Goal: Communication & Community: Participate in discussion

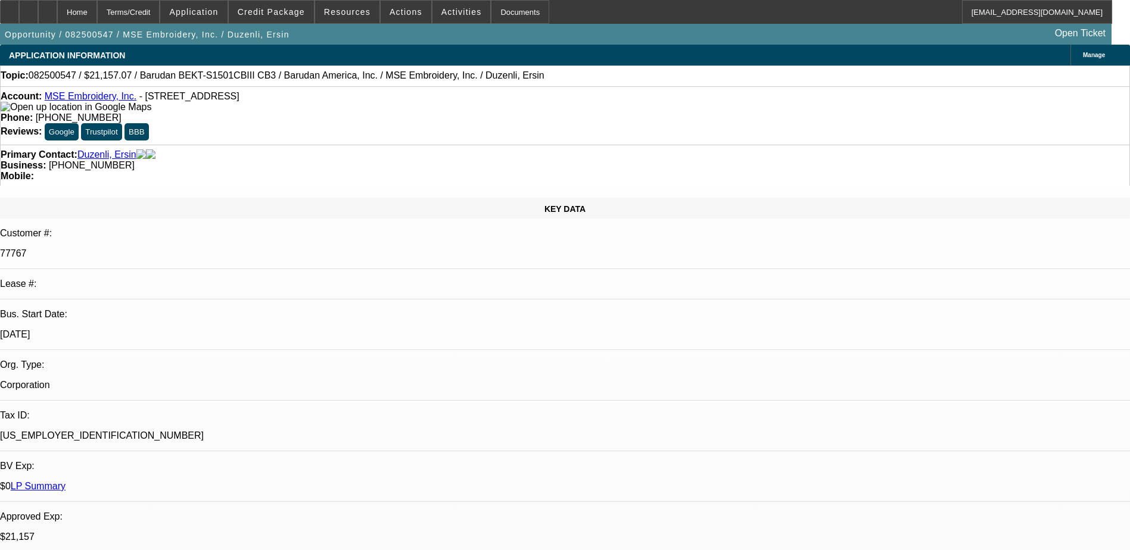
select select "0"
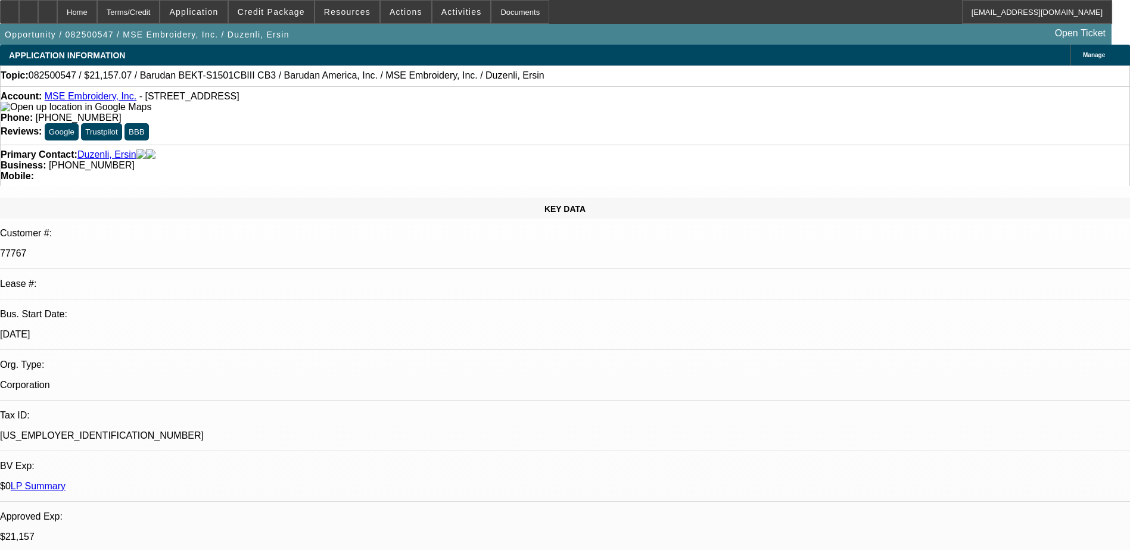
select select "0"
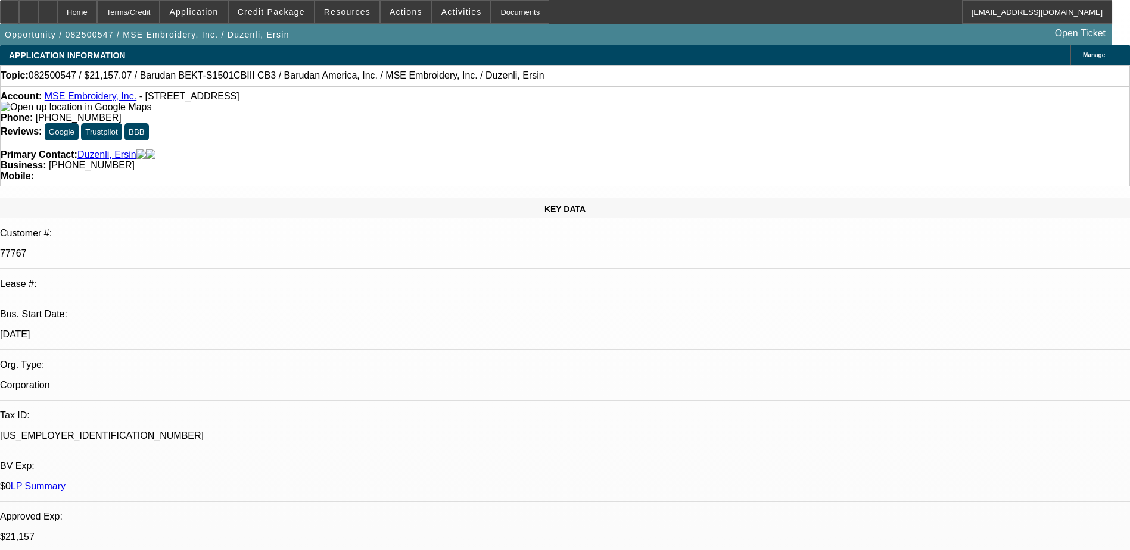
select select "0"
select select "1"
select select "6"
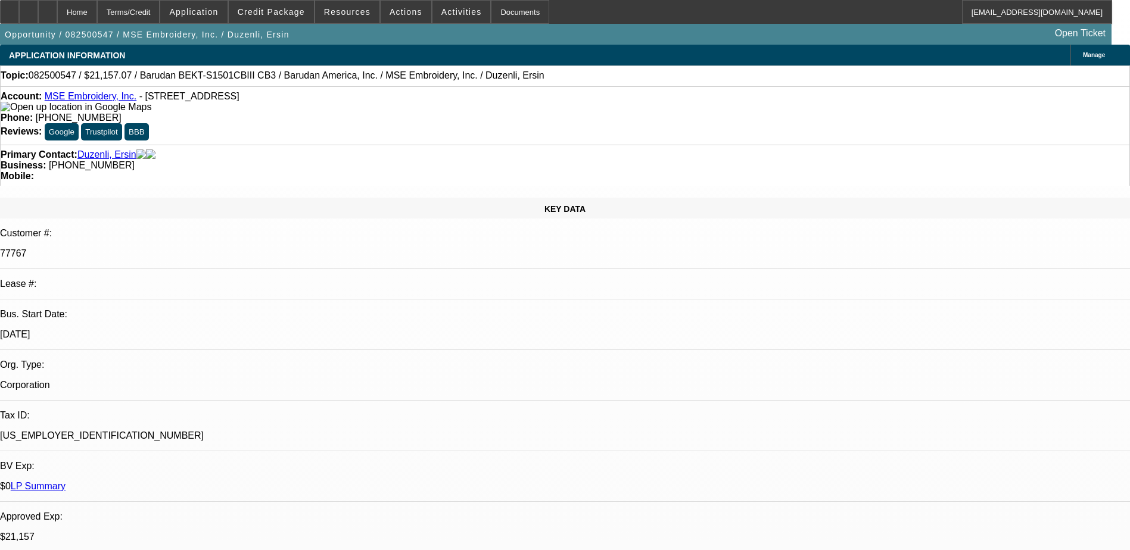
select select "1"
select select "2"
select select "6"
select select "1"
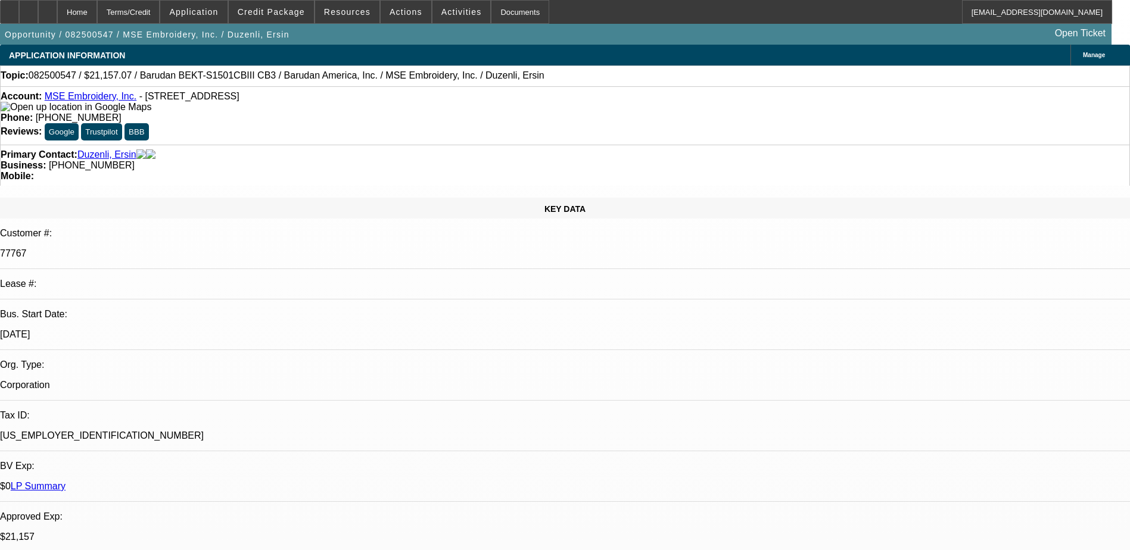
select select "6"
select select "1"
select select "2"
select select "6"
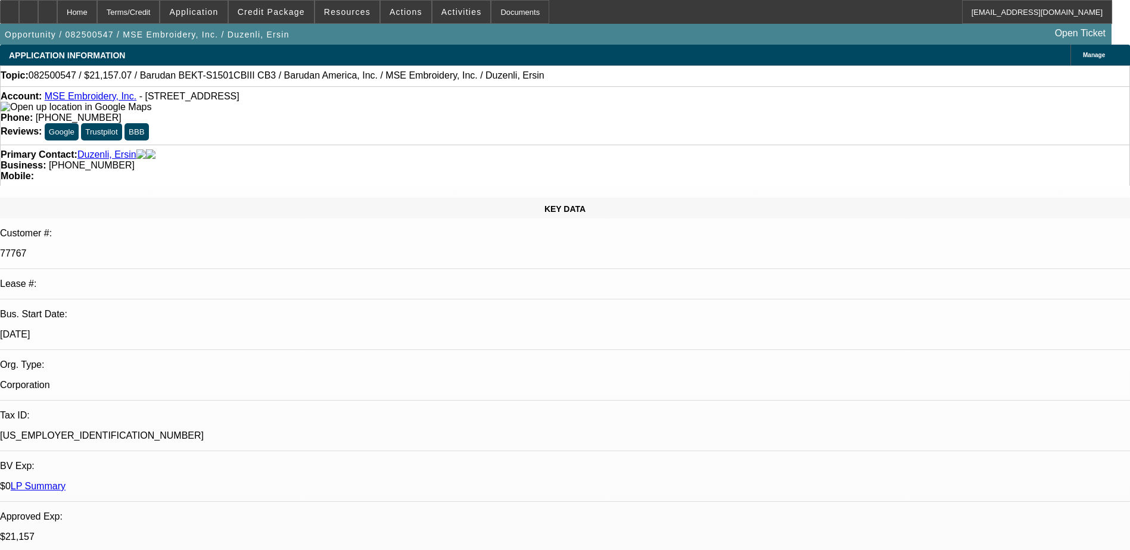
radio input "true"
type textarea "S"
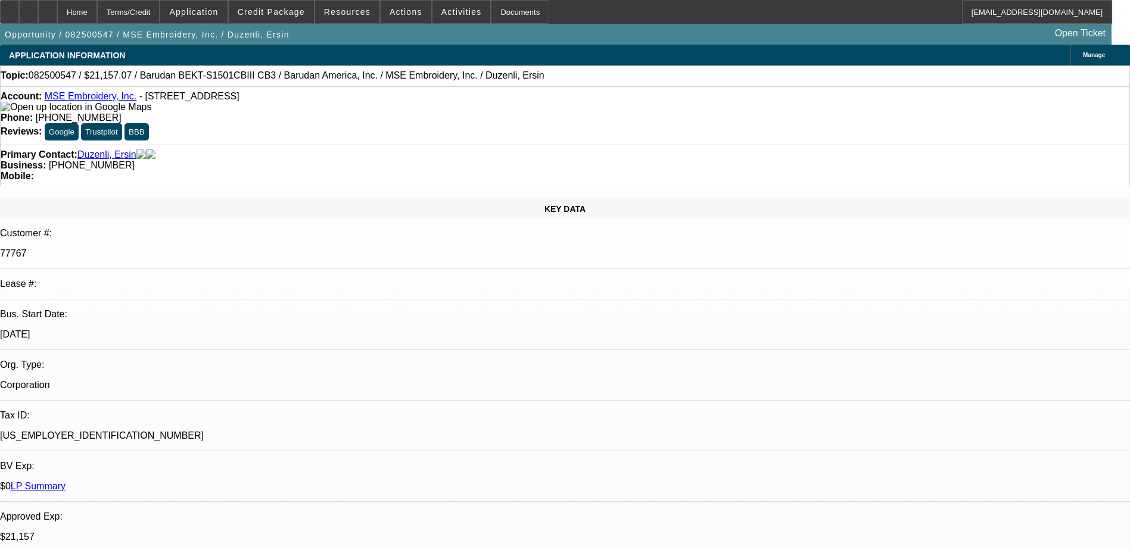
type textarea "911) LVM - 9/16) SE if he reviewed approvals and to lmk which one he liked most."
radio input "true"
select select "0"
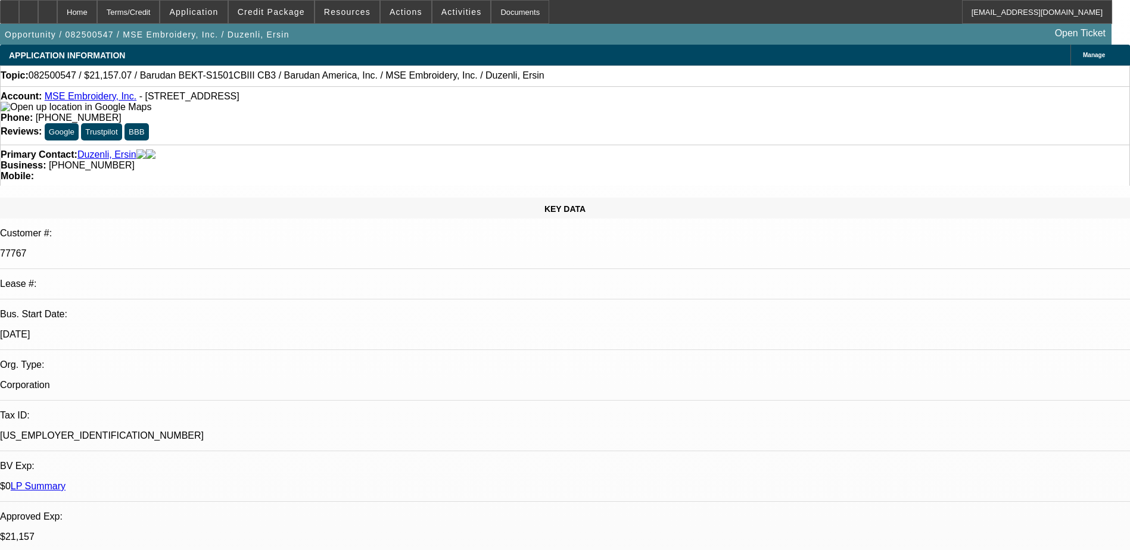
select select "0"
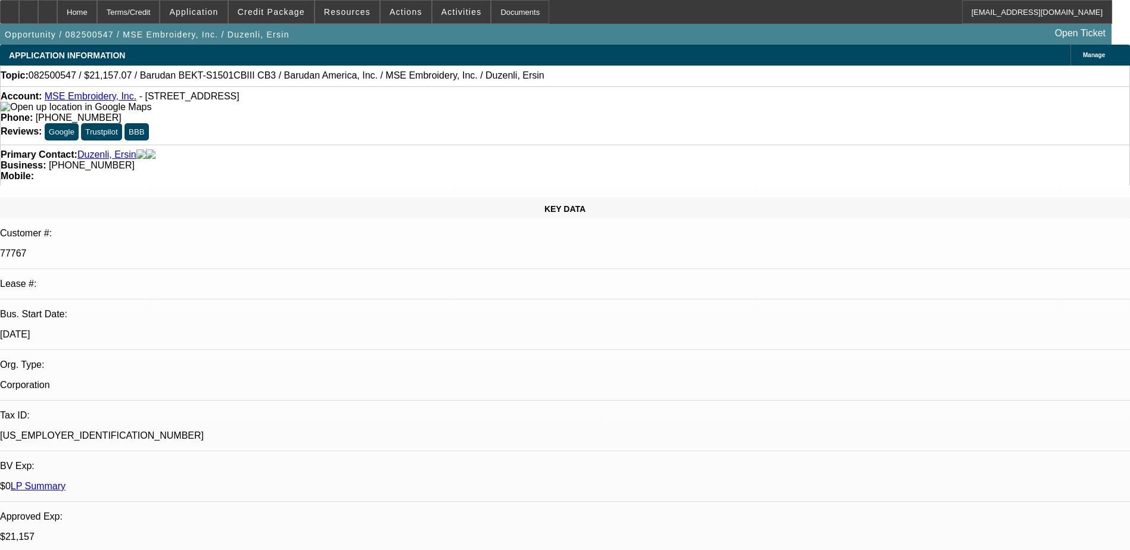
select select "0"
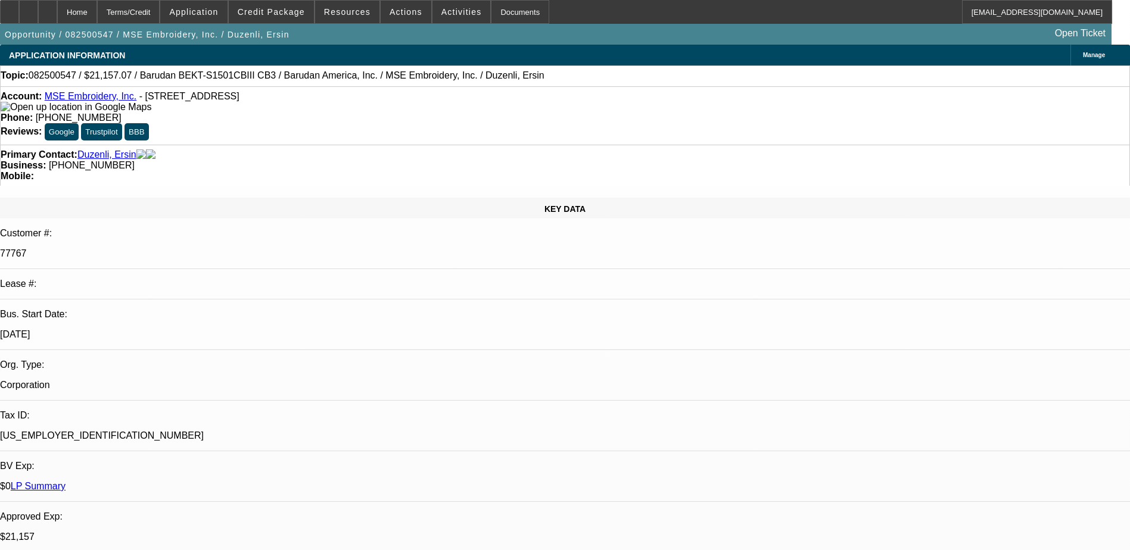
select select "0"
select select "1"
select select "6"
select select "1"
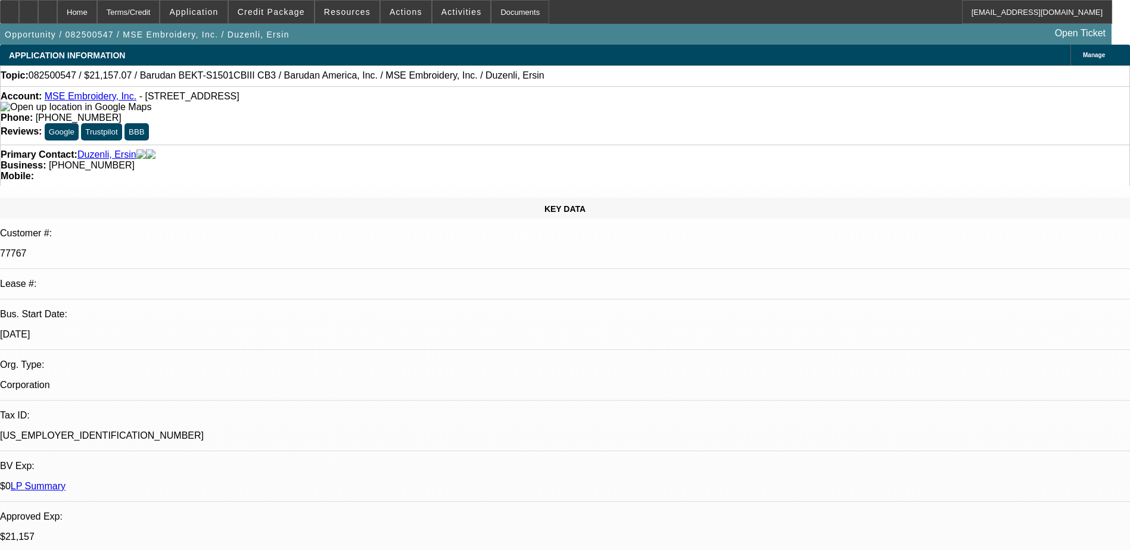
select select "2"
select select "6"
select select "1"
select select "6"
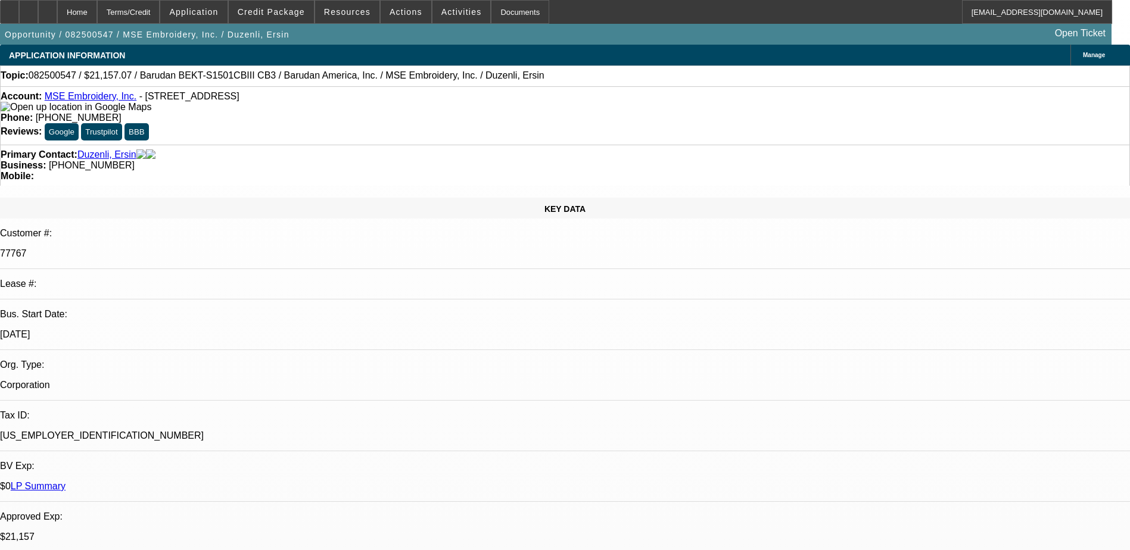
select select "1"
select select "2"
select select "6"
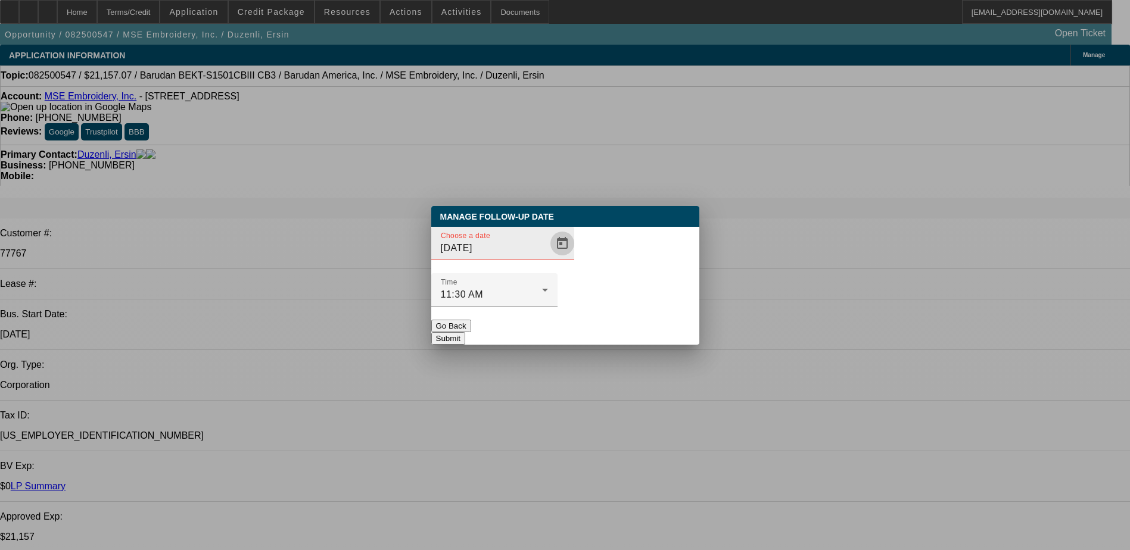
click at [548, 258] on span "Open calendar" at bounding box center [562, 243] width 29 height 29
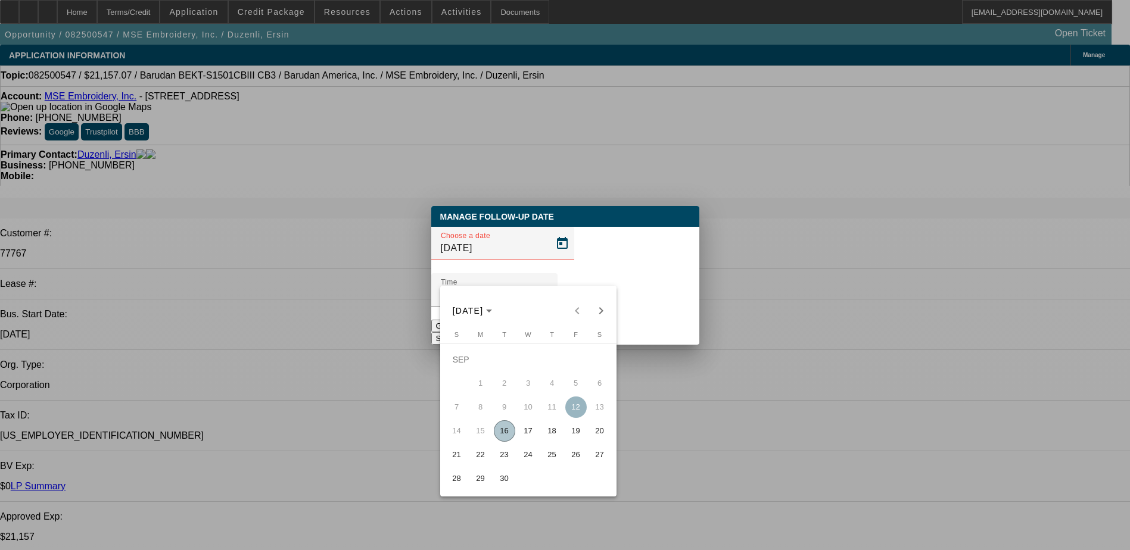
click at [555, 459] on span "25" at bounding box center [552, 454] width 21 height 21
type input "9/25/2025"
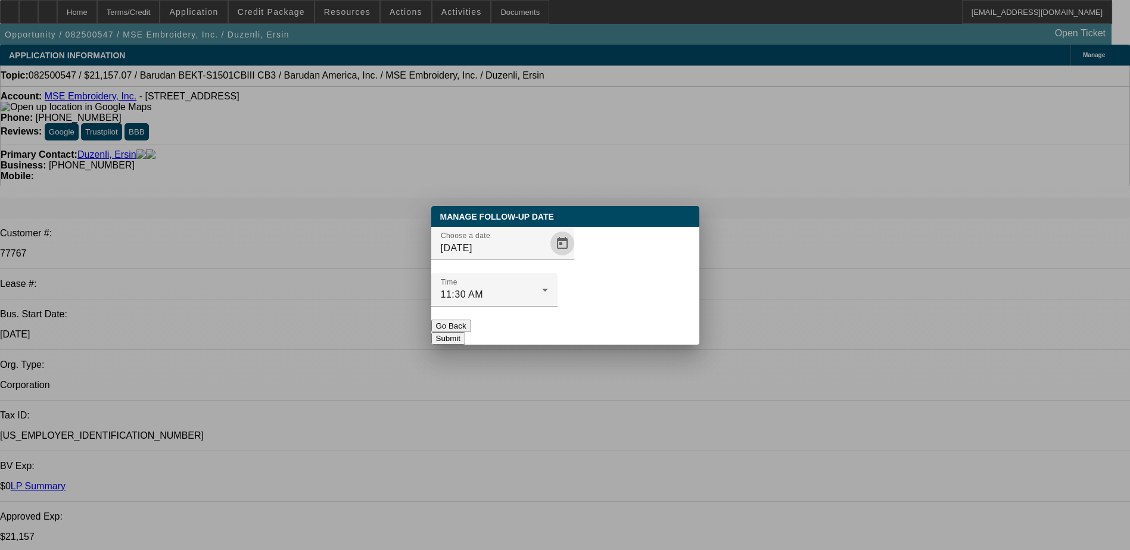
click at [465, 332] on button "Submit" at bounding box center [448, 338] width 34 height 13
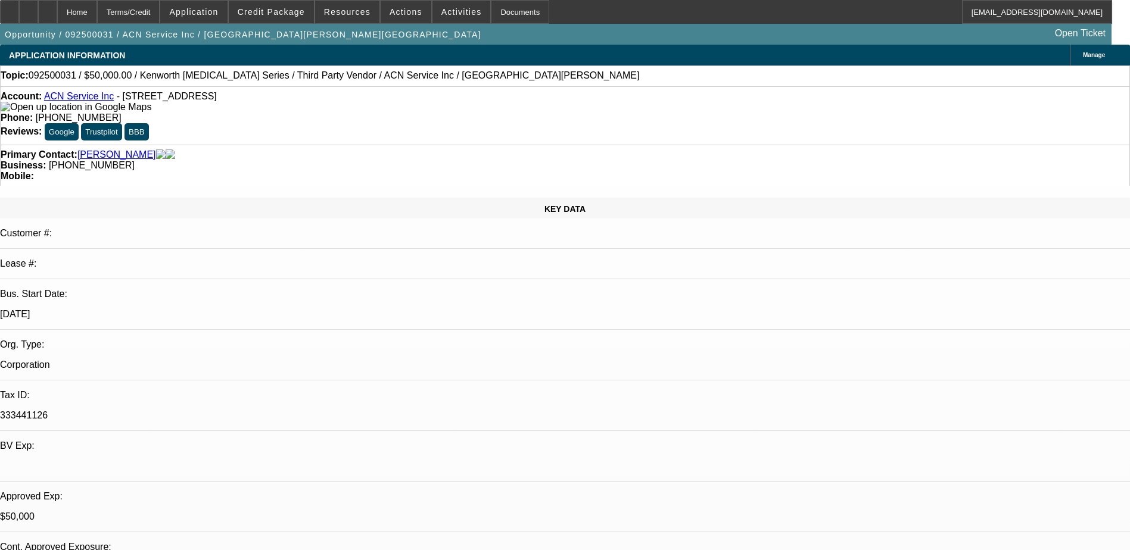
select select "0"
select select "2"
select select "0.1"
select select "0"
select select "2"
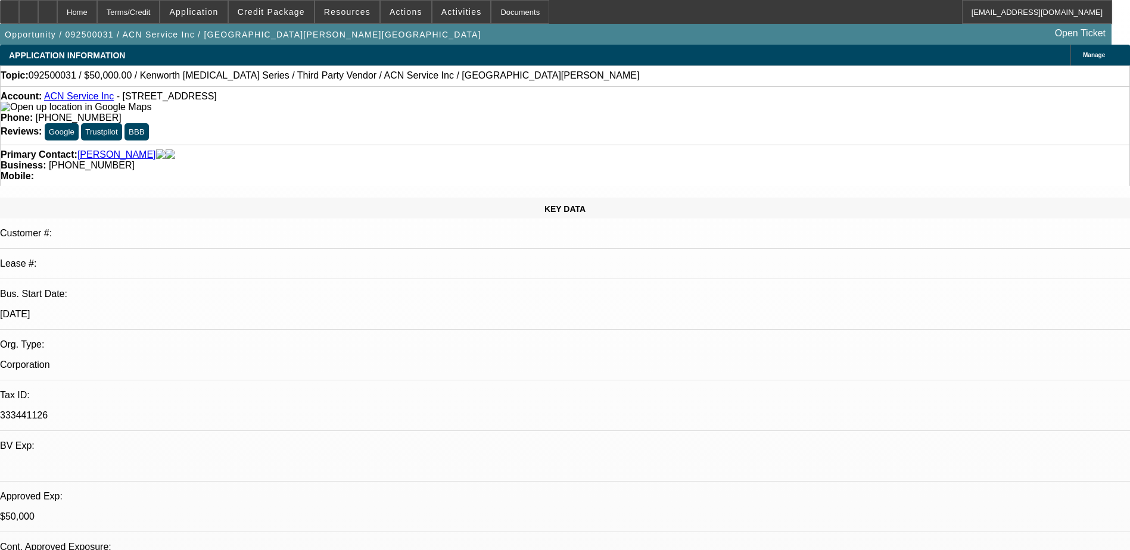
select select "0.1"
select select "0"
select select "2"
select select "0.1"
select select "0"
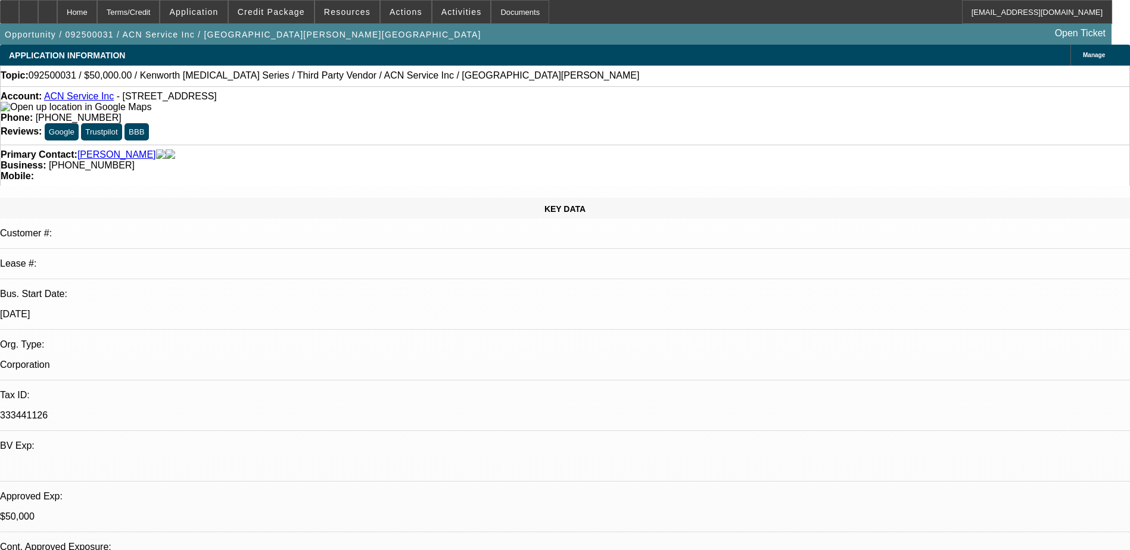
select select "0"
select select "0.1"
select select "1"
select select "2"
select select "4"
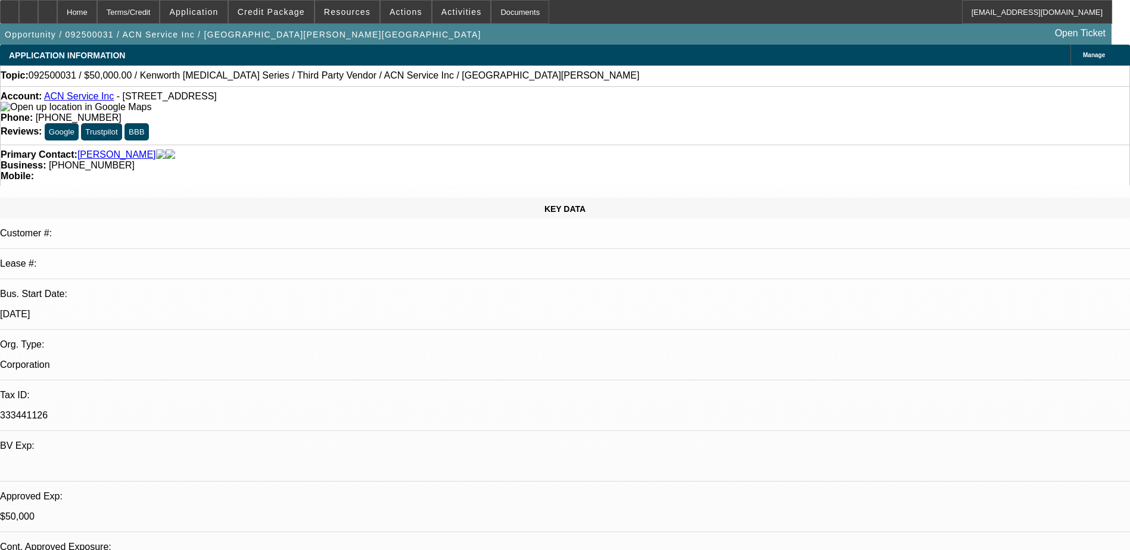
select select "1"
select select "2"
select select "4"
select select "1"
select select "2"
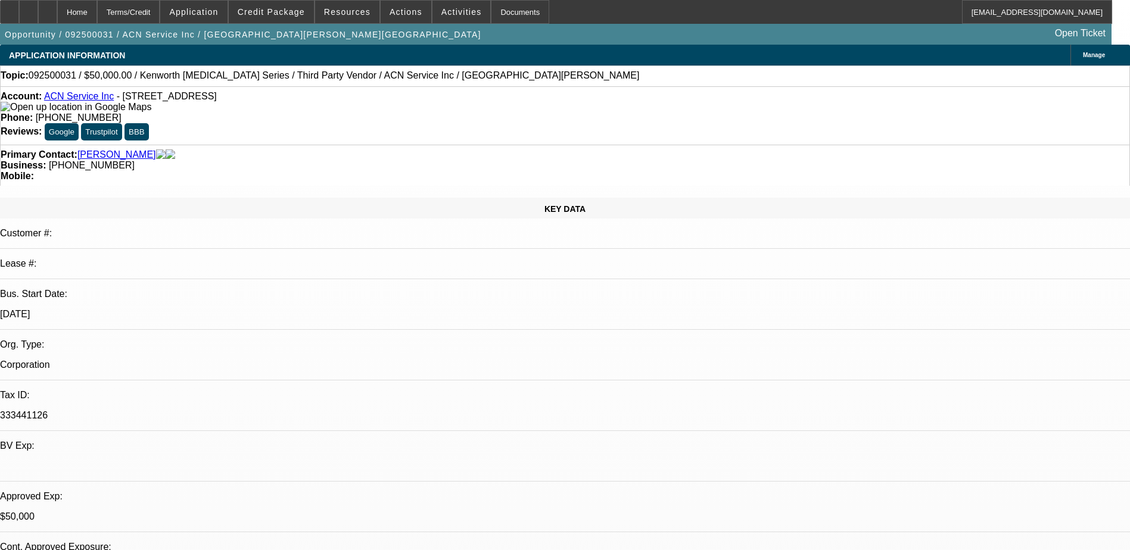
select select "4"
select select "1"
select select "4"
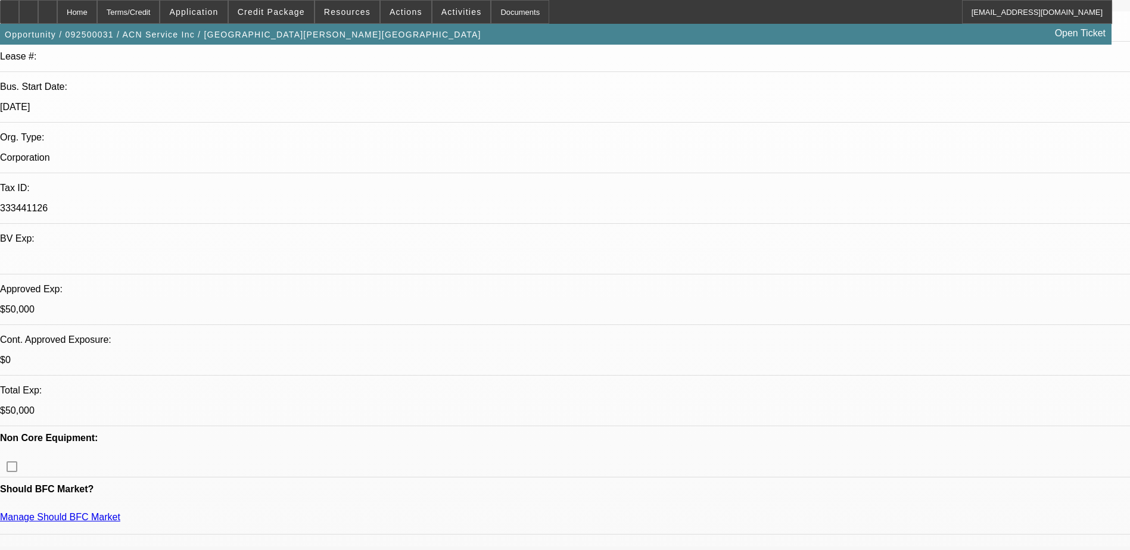
scroll to position [357, 0]
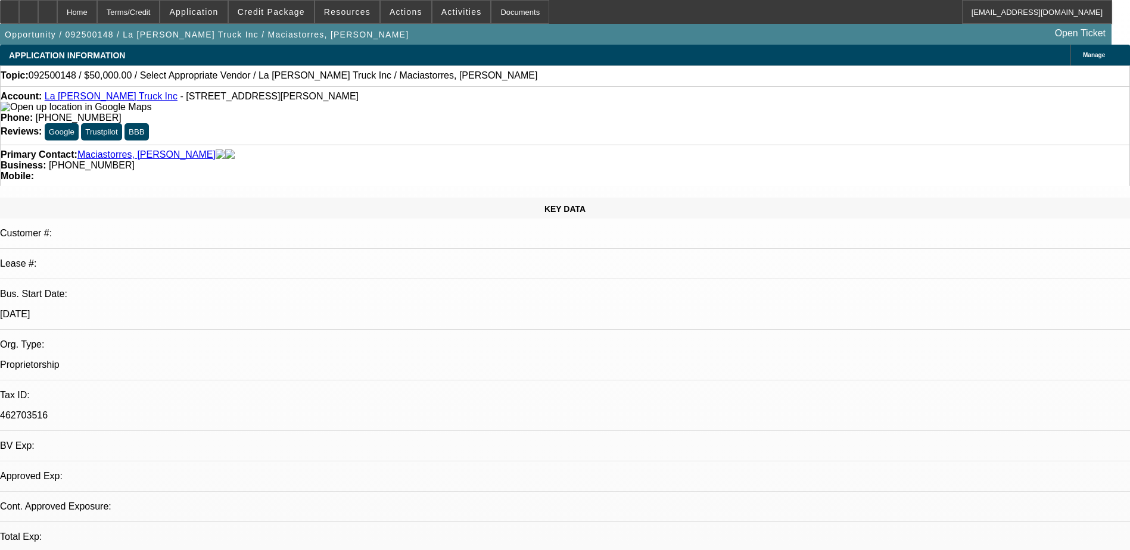
select select "0"
select select "2"
select select "0.1"
select select "4"
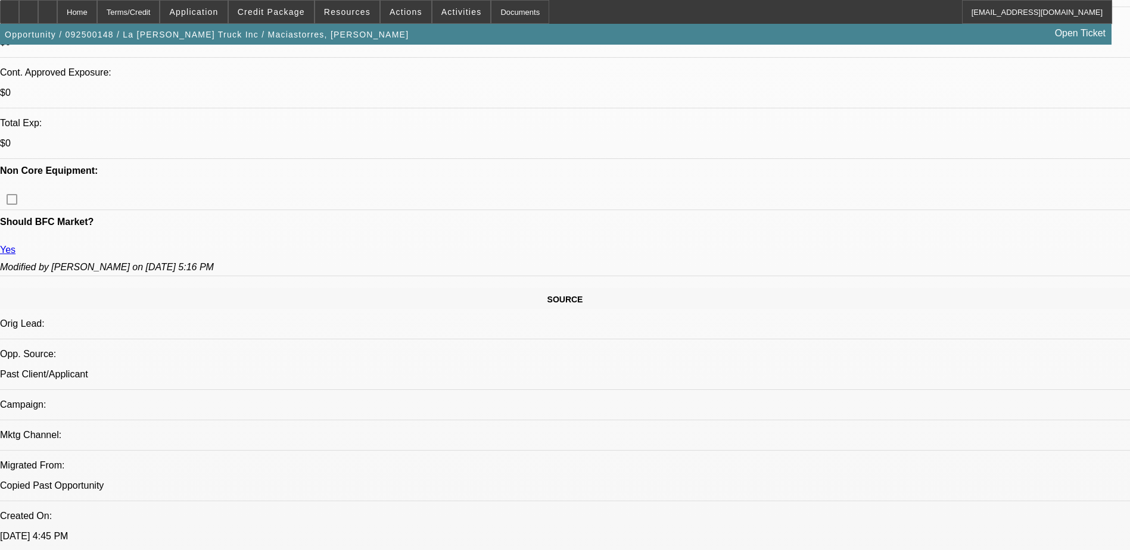
scroll to position [477, 0]
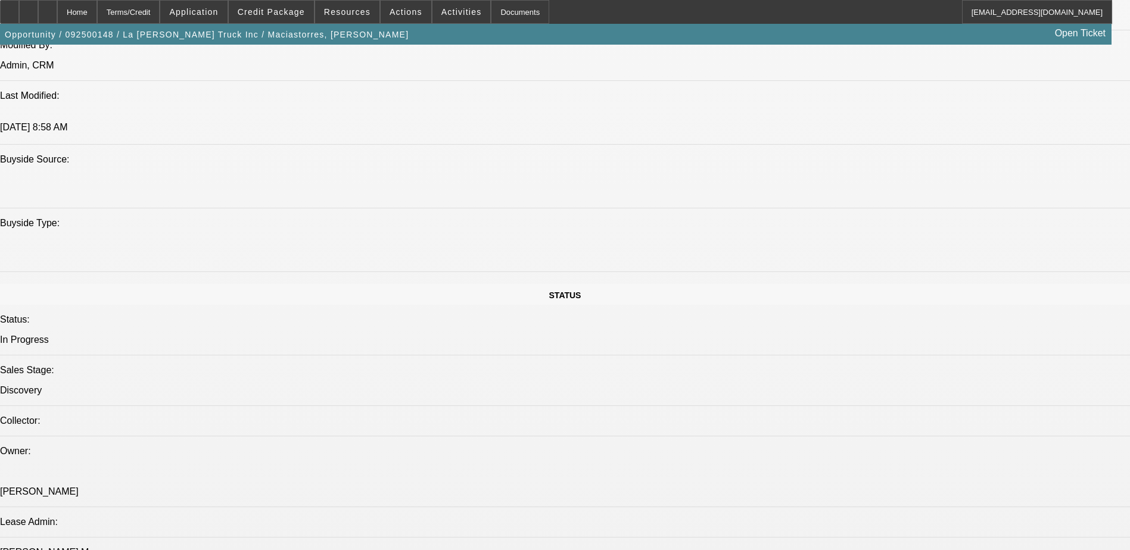
scroll to position [953, 0]
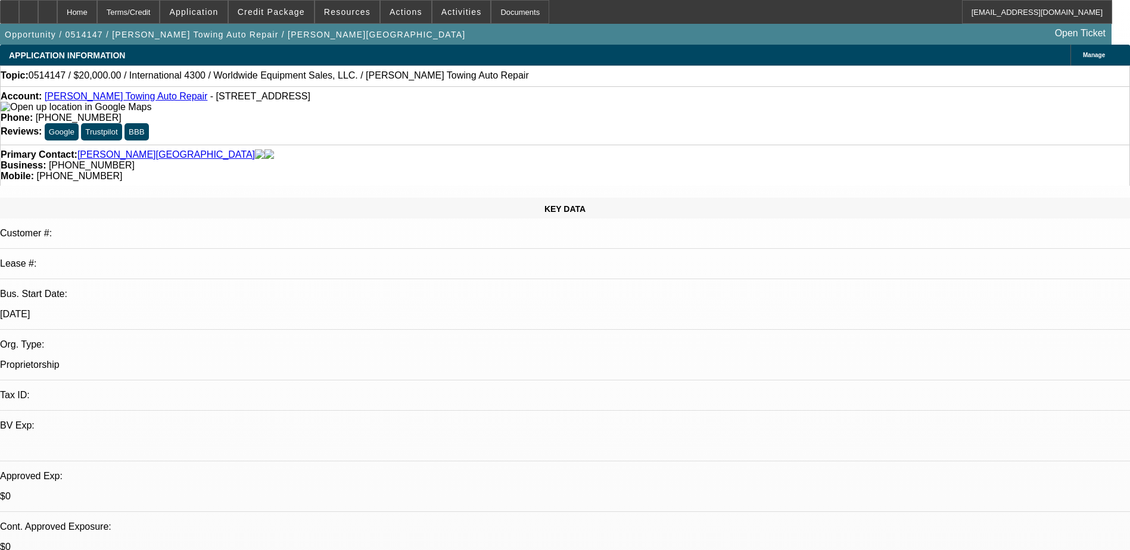
select select "0"
select select "2"
select select "0.1"
select select "0"
select select "2"
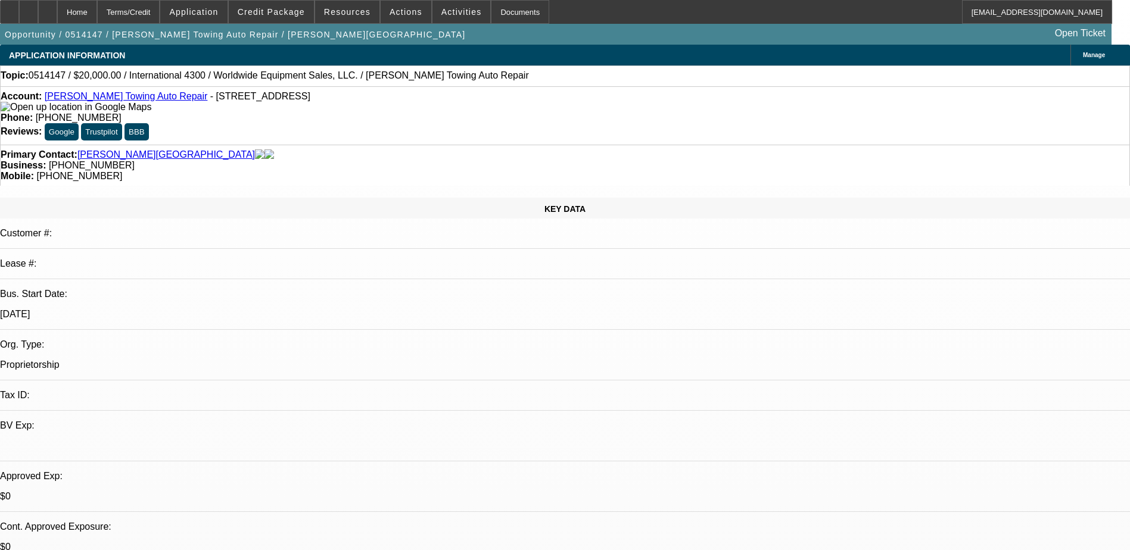
select select "0.1"
select select "1"
select select "2"
select select "4"
select select "1"
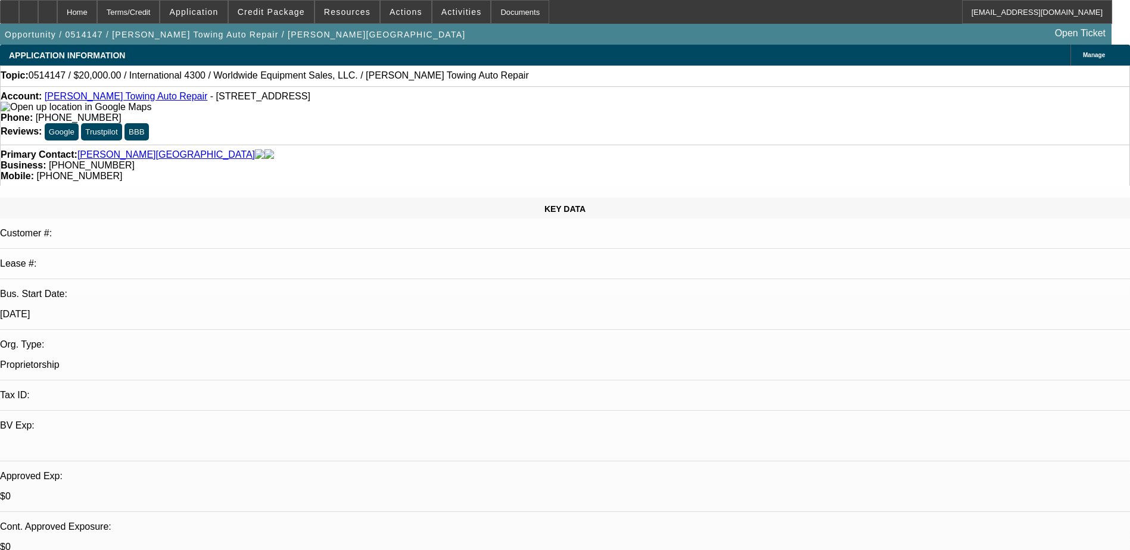
select select "2"
select select "4"
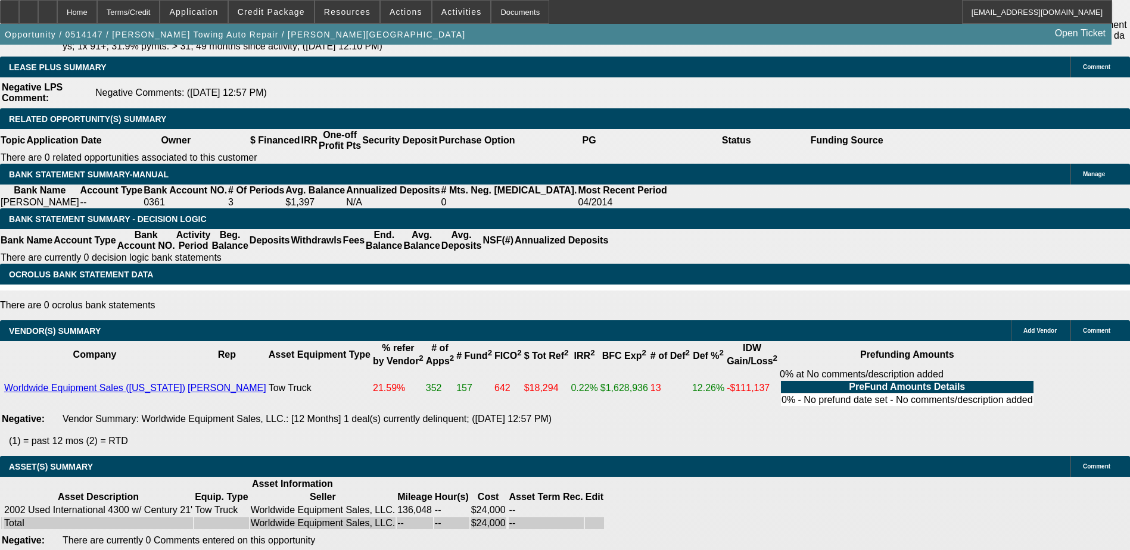
scroll to position [1906, 0]
